Goal: Obtain resource: Download file/media

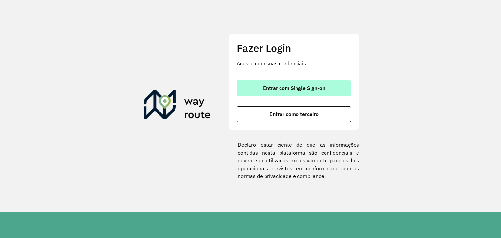
click at [283, 86] on span "Entrar com Single Sign-on" at bounding box center [294, 87] width 62 height 5
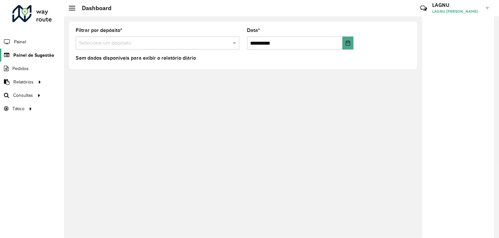
click at [27, 53] on span "Painel de Sugestão" at bounding box center [33, 55] width 41 height 7
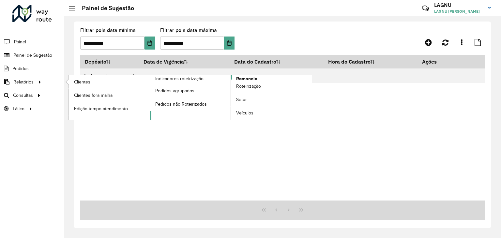
click at [237, 78] on span "Romaneio" at bounding box center [246, 78] width 21 height 7
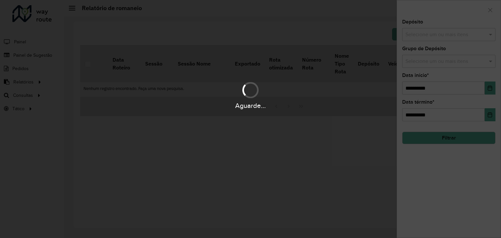
click at [439, 34] on div "Aguarde..." at bounding box center [250, 119] width 501 height 238
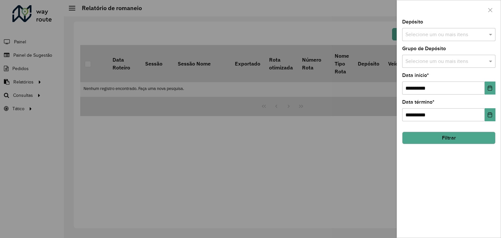
click at [454, 38] on input "text" at bounding box center [446, 35] width 84 height 8
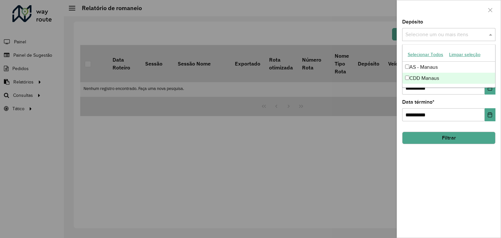
click at [432, 78] on div "CDD Manaus" at bounding box center [449, 78] width 93 height 11
click at [369, 68] on div at bounding box center [250, 119] width 501 height 238
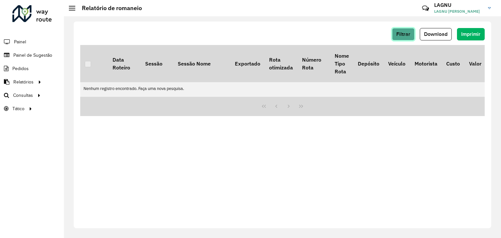
click at [406, 39] on button "Filtrar" at bounding box center [403, 34] width 23 height 12
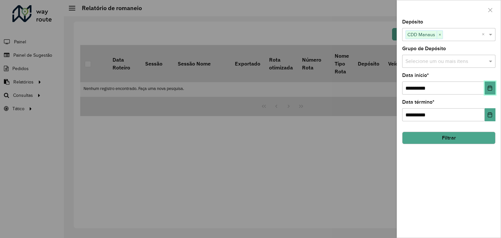
click at [487, 88] on button "Choose Date" at bounding box center [490, 88] width 11 height 13
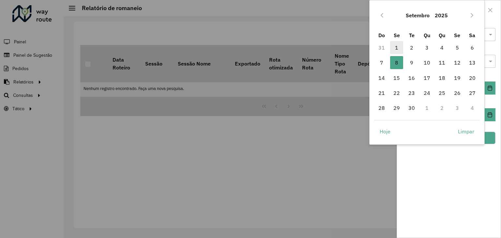
click at [399, 46] on span "1" at bounding box center [396, 47] width 13 height 13
type input "**********"
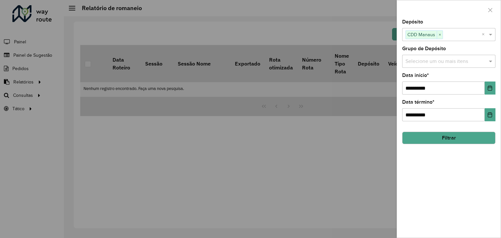
click at [456, 140] on button "Filtrar" at bounding box center [448, 138] width 93 height 12
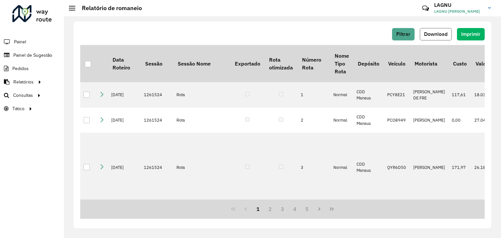
click at [437, 36] on span "Download" at bounding box center [435, 34] width 23 height 6
